Goal: Task Accomplishment & Management: Use online tool/utility

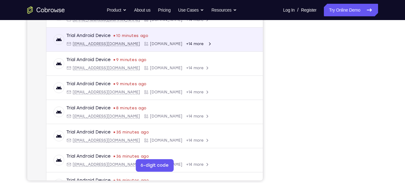
scroll to position [111, 0]
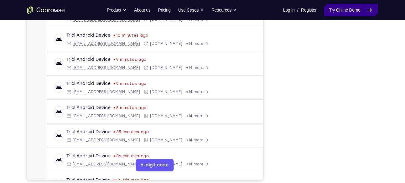
click at [345, 5] on link "Try Online Demo" at bounding box center [351, 10] width 54 height 13
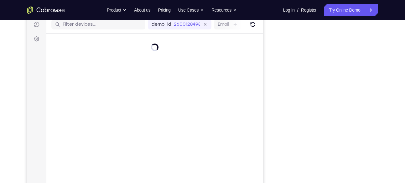
scroll to position [81, 0]
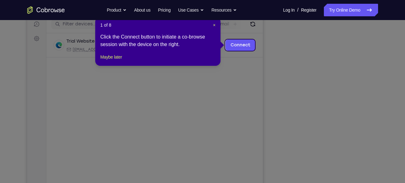
click at [323, 139] on icon at bounding box center [205, 91] width 410 height 183
click at [112, 61] on button "Maybe later" at bounding box center [111, 57] width 22 height 8
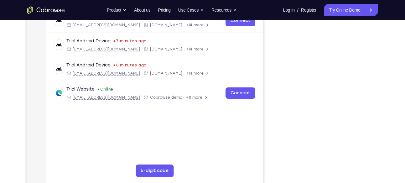
scroll to position [125, 0]
